Goal: Check status

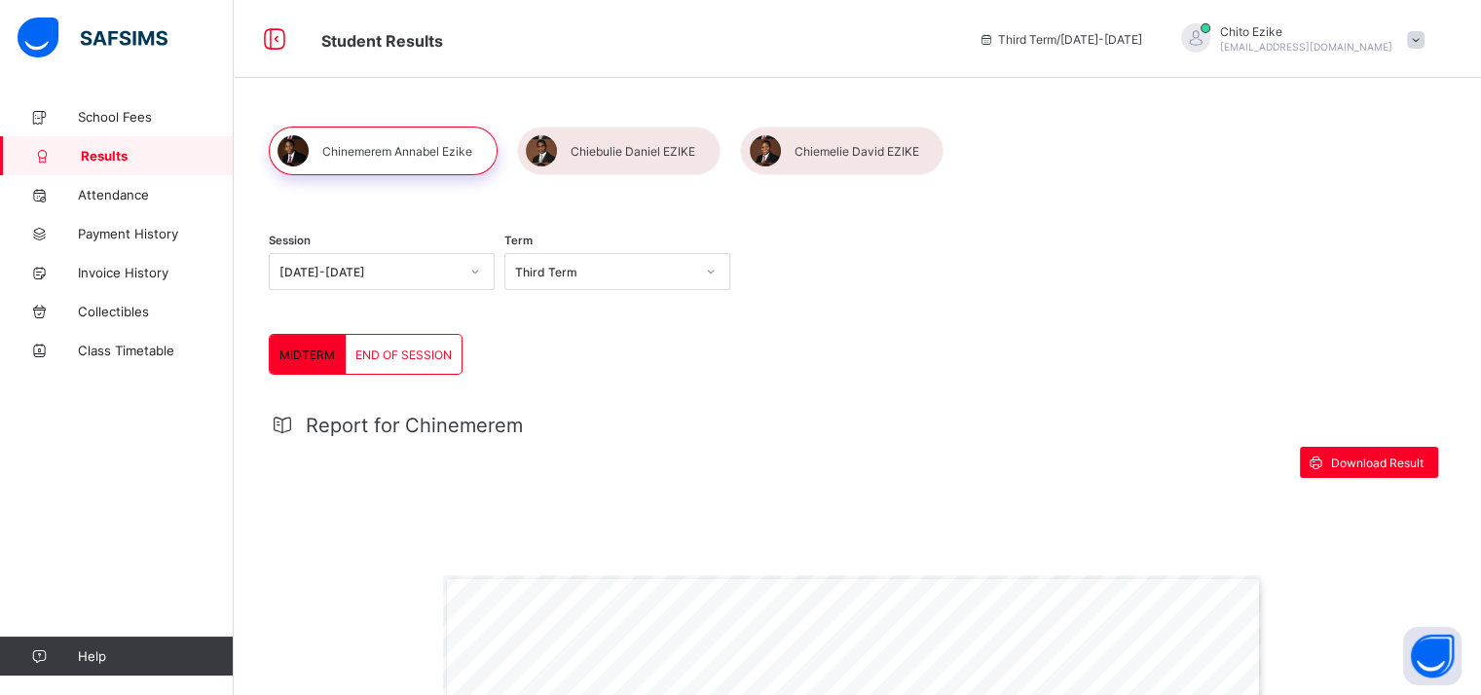
click at [543, 294] on div "Term Third Term" at bounding box center [618, 274] width 226 height 81
